Goal: Information Seeking & Learning: Learn about a topic

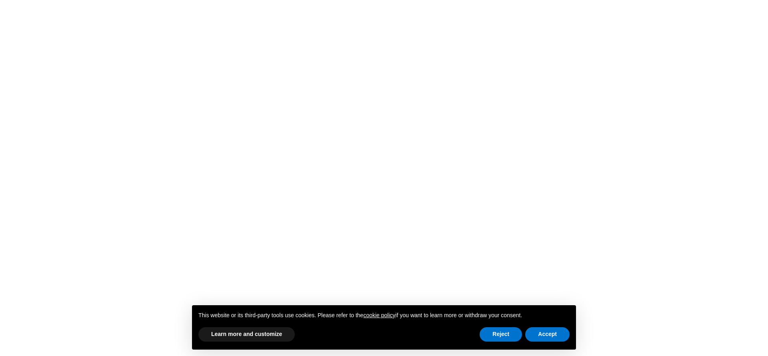
scroll to position [1408, 0]
click at [387, 175] on video at bounding box center [384, 159] width 700 height 350
click at [542, 335] on button "Accept" at bounding box center [547, 334] width 44 height 14
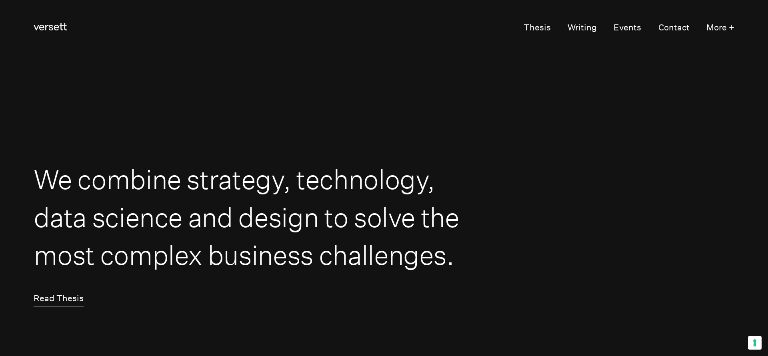
scroll to position [0, 0]
click at [727, 29] on button "More +" at bounding box center [721, 28] width 28 height 16
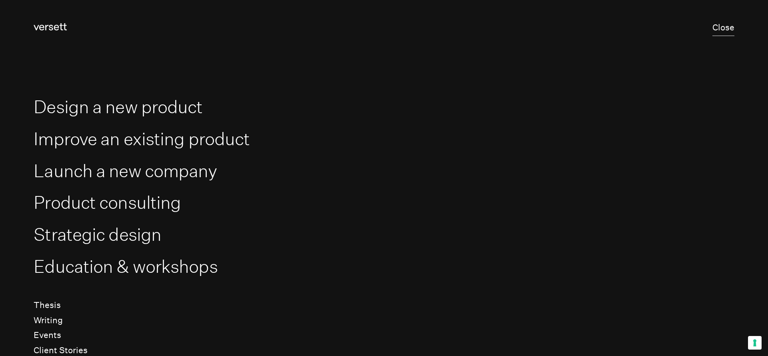
click at [729, 26] on button "Close" at bounding box center [724, 28] width 22 height 16
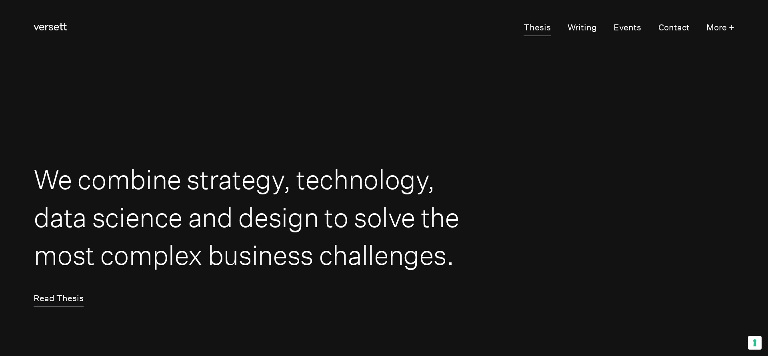
click at [534, 28] on link "Thesis" at bounding box center [537, 28] width 27 height 16
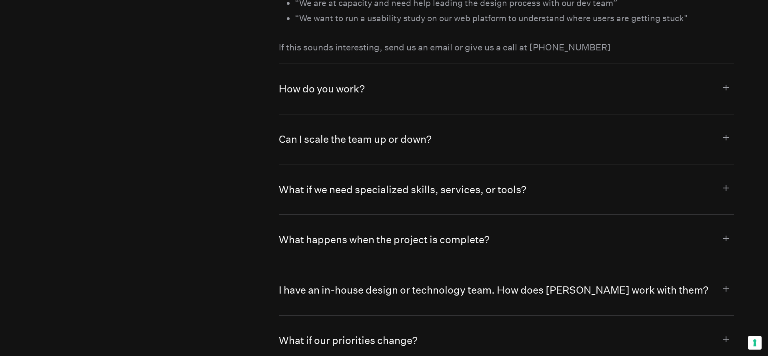
scroll to position [4548, 0]
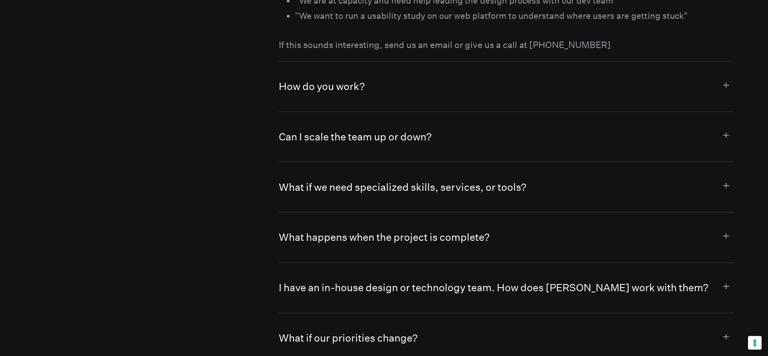
click at [311, 263] on button "I have an in-house design or technology team. How does [PERSON_NAME] work with …" at bounding box center [506, 288] width 455 height 50
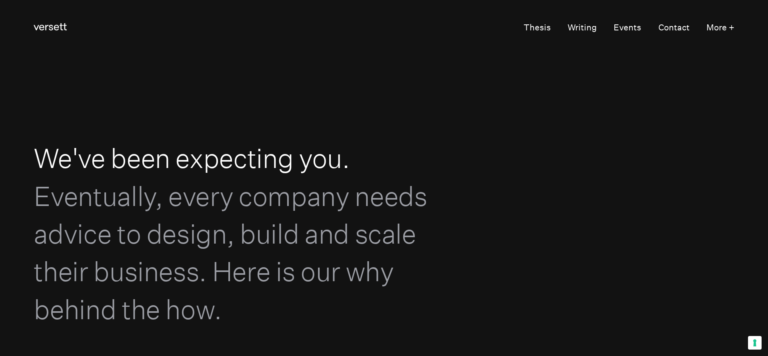
scroll to position [0, 0]
click at [717, 32] on button "More +" at bounding box center [721, 28] width 28 height 16
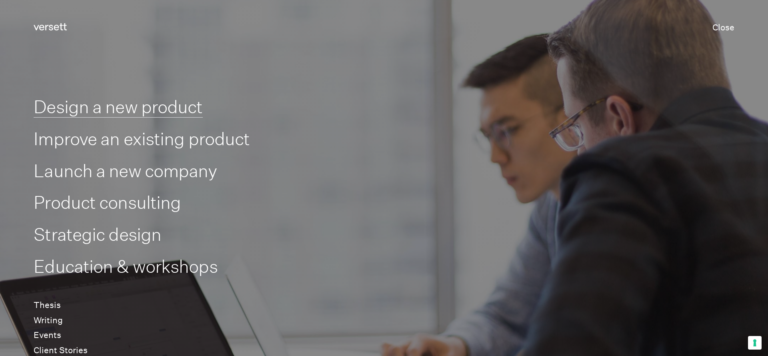
click at [128, 107] on link "Design a new product" at bounding box center [118, 106] width 169 height 21
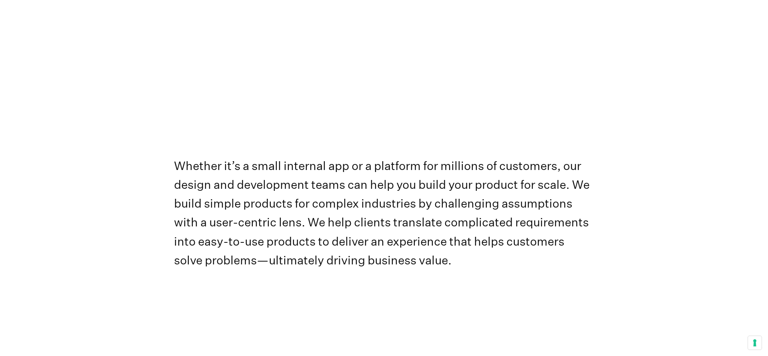
scroll to position [522, 0]
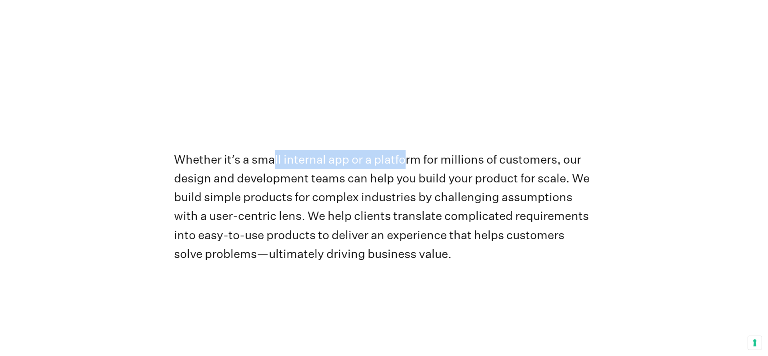
drag, startPoint x: 277, startPoint y: 159, endPoint x: 394, endPoint y: 160, distance: 117.7
click at [408, 160] on h4 "Whether it’s a small internal app or a platform for millions of customers, our …" at bounding box center [384, 206] width 420 height 113
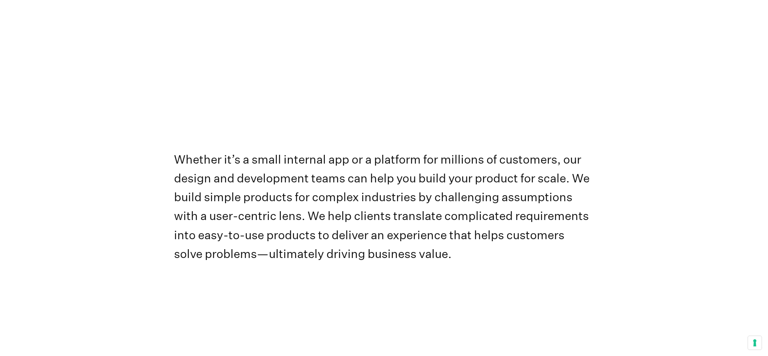
click at [451, 164] on h4 "Whether it’s a small internal app or a platform for millions of customers, our …" at bounding box center [384, 206] width 420 height 113
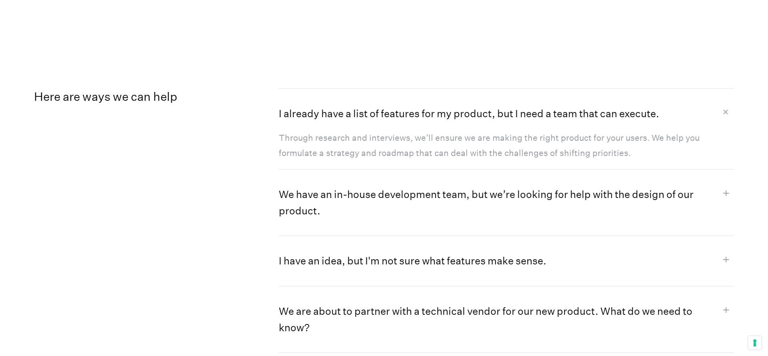
scroll to position [816, 0]
click at [380, 189] on button "We have an in-house development team, but we’re looking for help with the desig…" at bounding box center [506, 202] width 455 height 66
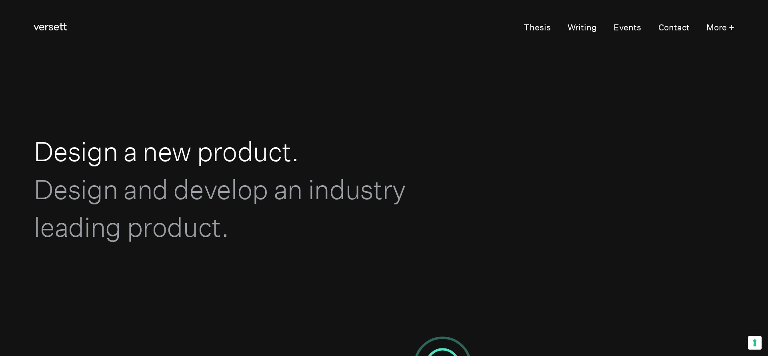
scroll to position [0, 0]
click at [589, 30] on link "Writing" at bounding box center [582, 28] width 29 height 16
